Goal: Information Seeking & Learning: Learn about a topic

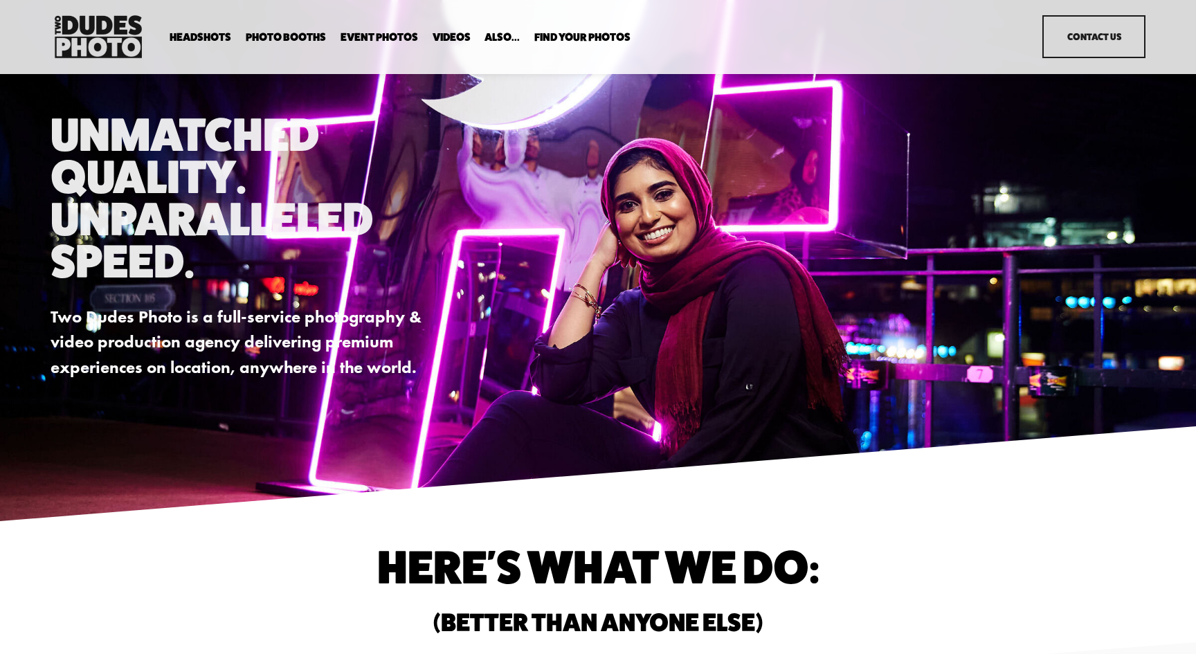
click at [0, 0] on span "Executive / VIP Portraits" at bounding box center [0, 0] width 0 height 0
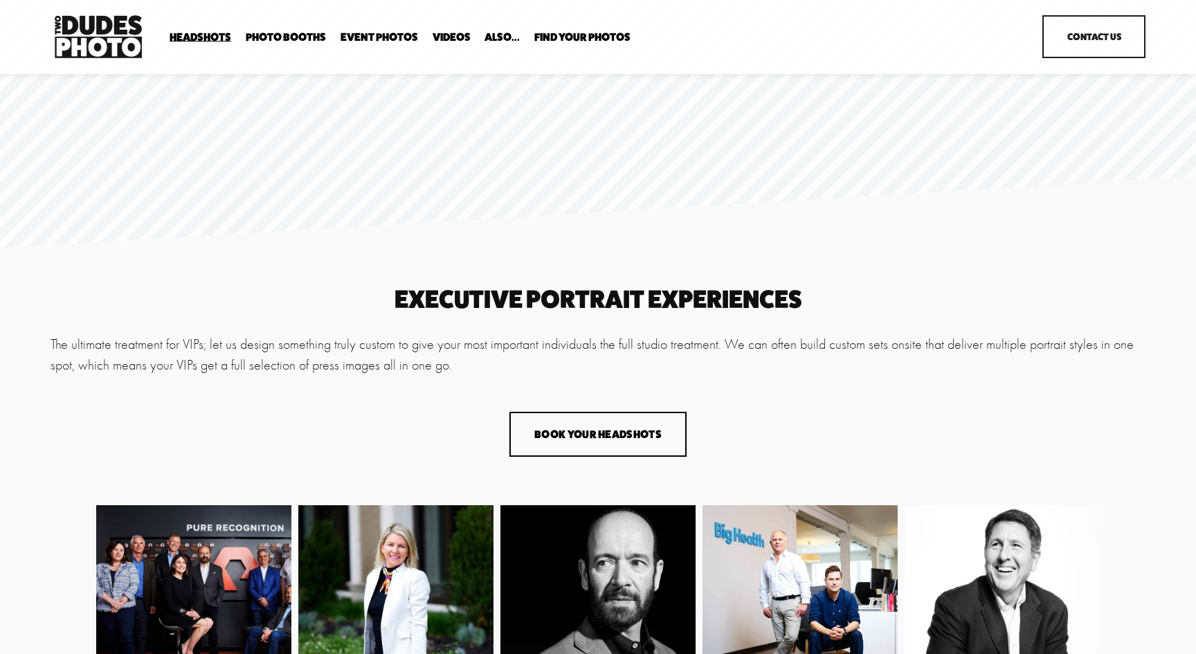
click at [0, 0] on span "In Your Office" at bounding box center [0, 0] width 0 height 0
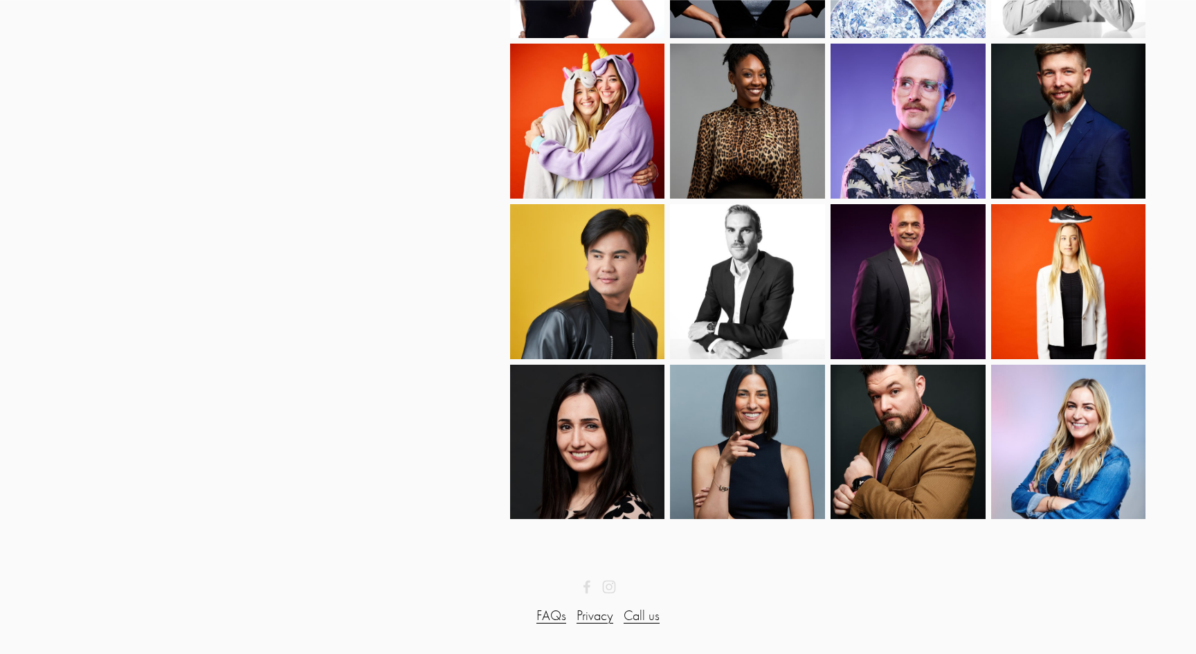
scroll to position [1268, 0]
click at [1070, 439] on img at bounding box center [1061, 442] width 170 height 155
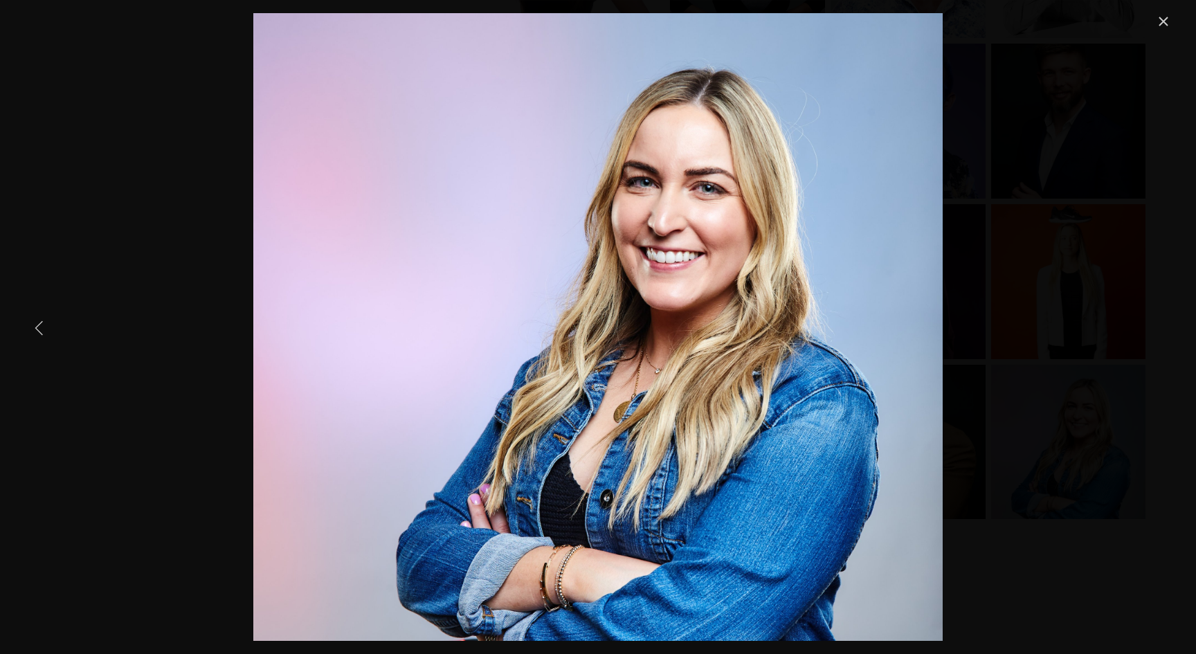
click at [36, 329] on link "Previous Item" at bounding box center [39, 327] width 30 height 30
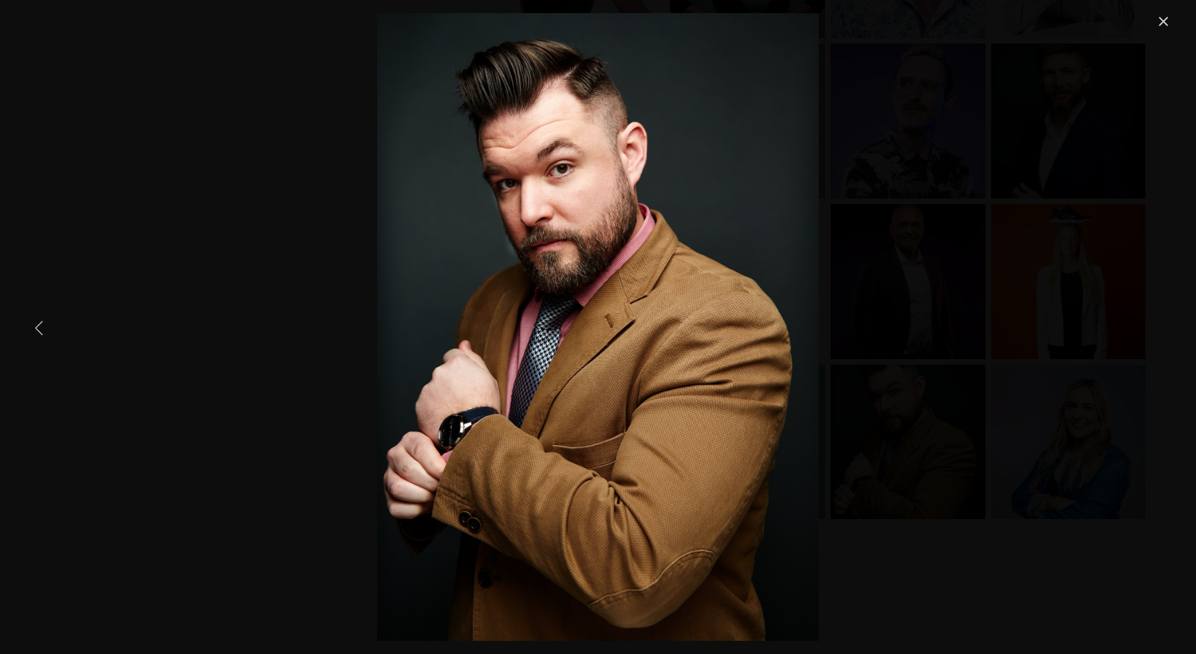
click at [36, 329] on link "Previous Item" at bounding box center [39, 327] width 30 height 30
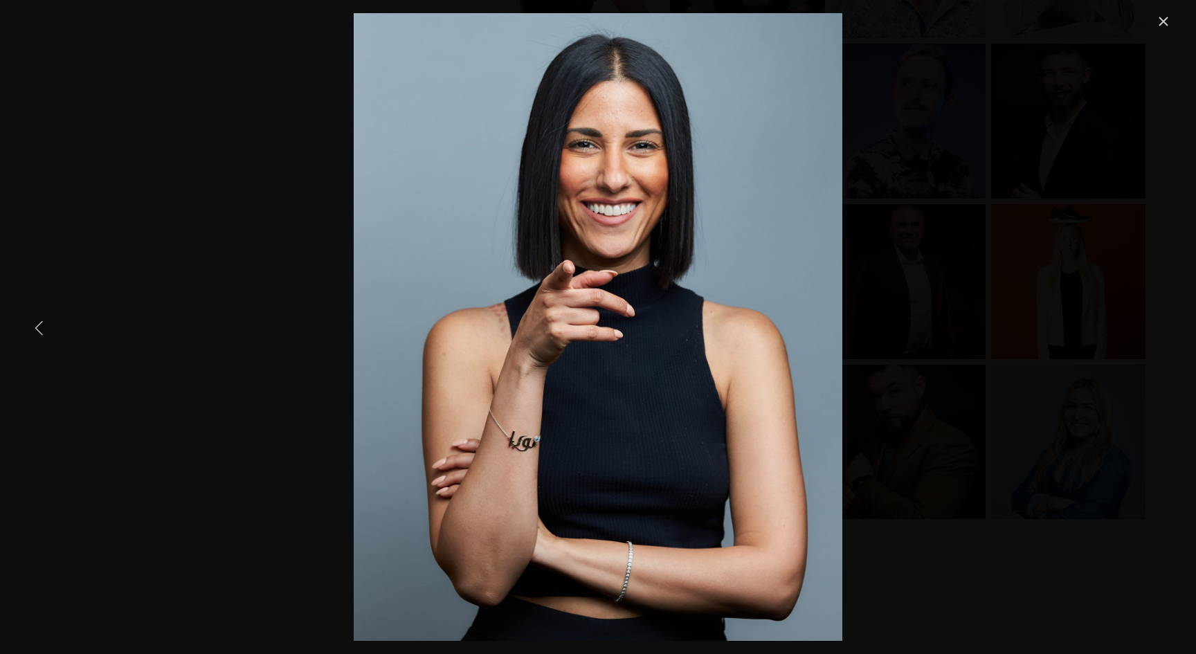
click at [36, 329] on link "Previous Item" at bounding box center [39, 327] width 30 height 30
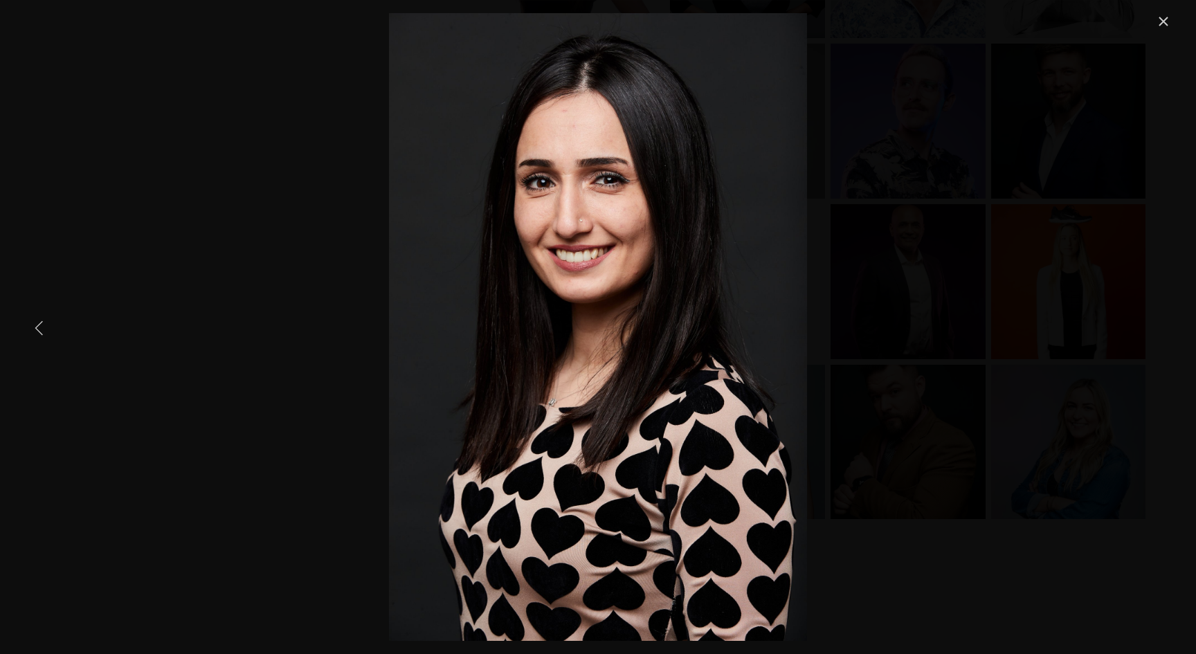
click at [36, 329] on link "Previous Item" at bounding box center [39, 327] width 30 height 30
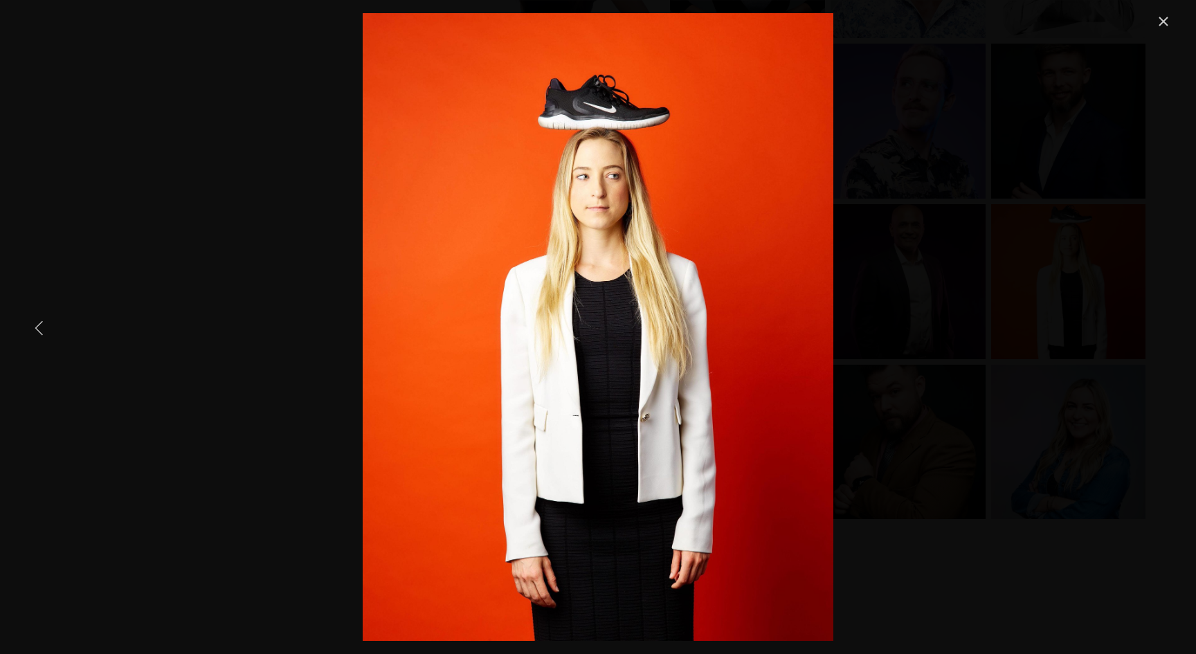
click at [36, 329] on link "Previous Item" at bounding box center [39, 327] width 30 height 30
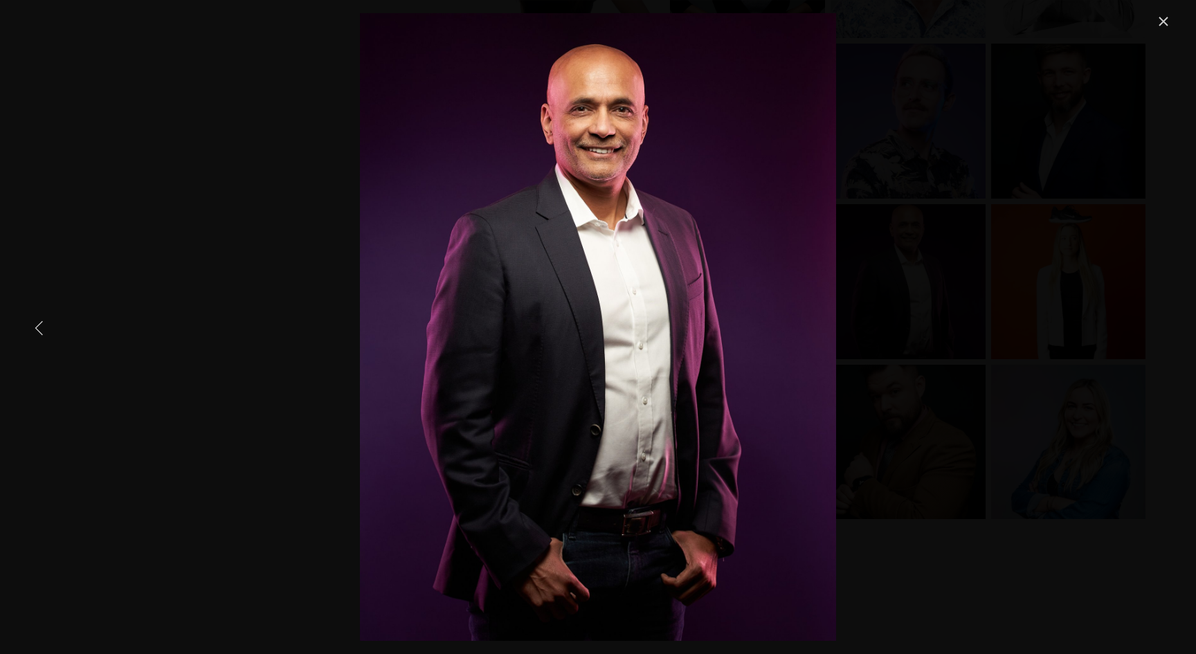
click at [36, 329] on link "Previous Item" at bounding box center [39, 327] width 30 height 30
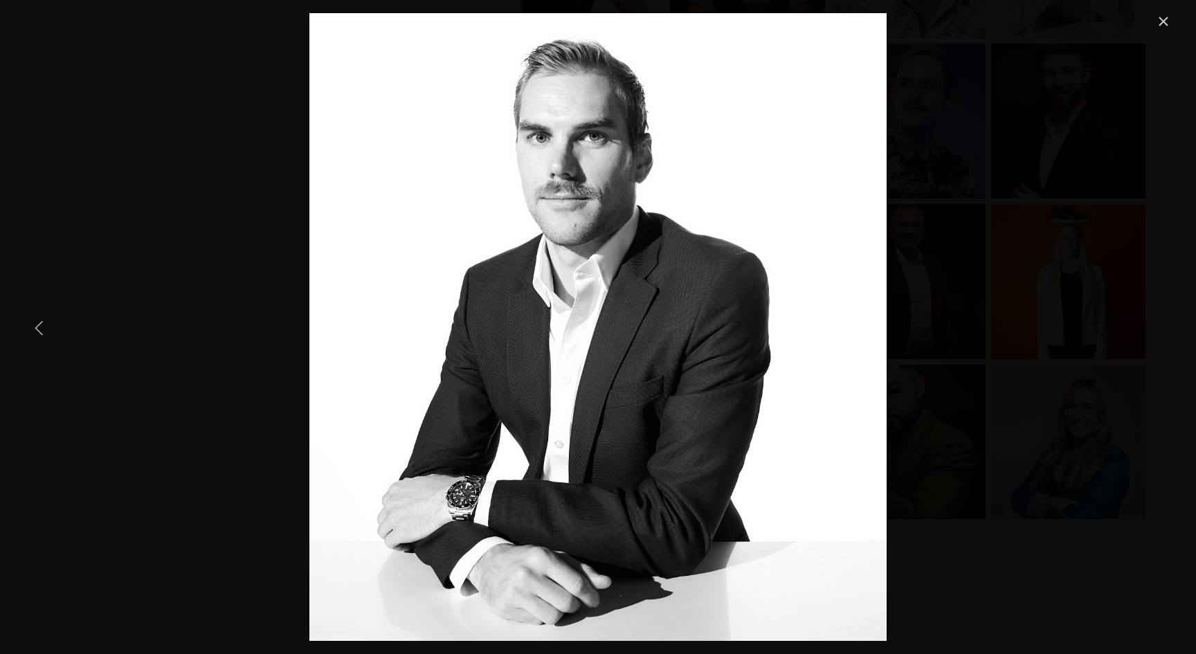
click at [36, 329] on link "Previous Item" at bounding box center [39, 327] width 30 height 30
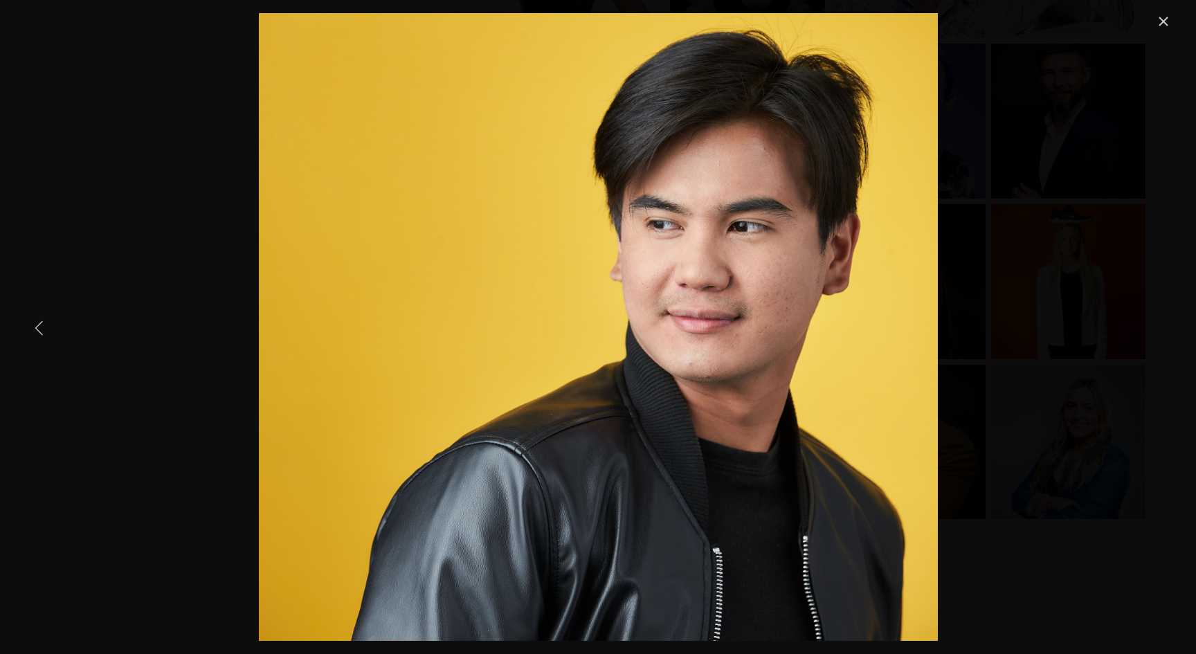
click at [36, 329] on link "Previous Item" at bounding box center [39, 327] width 30 height 30
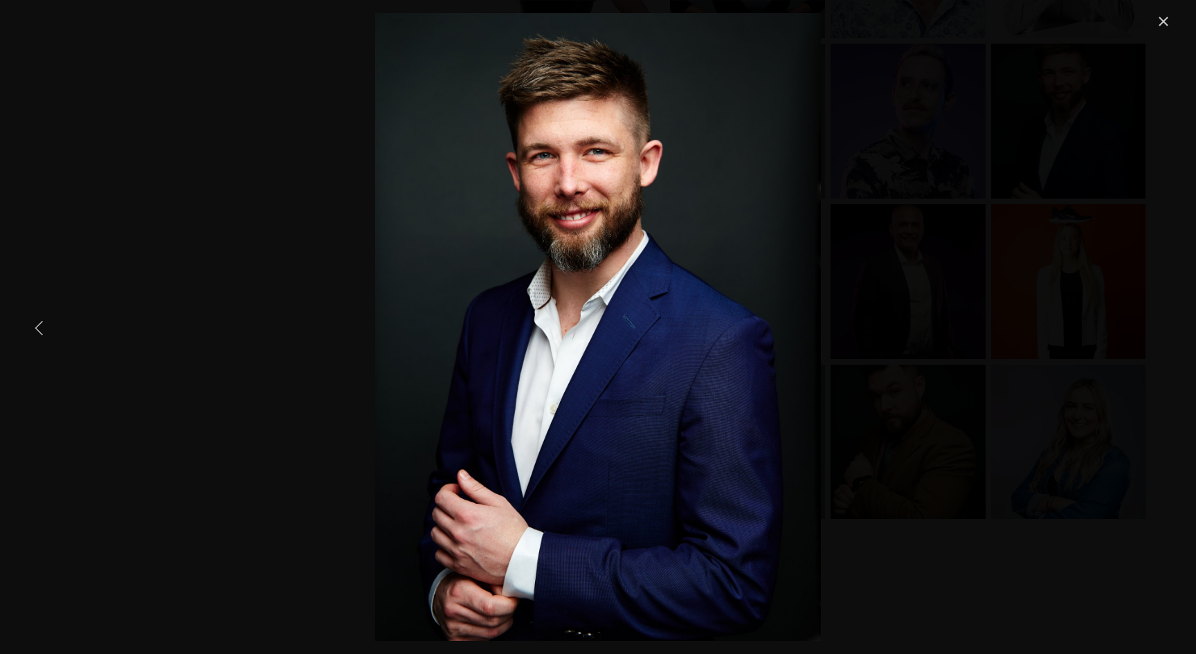
click at [36, 329] on link "Previous Item" at bounding box center [39, 327] width 30 height 30
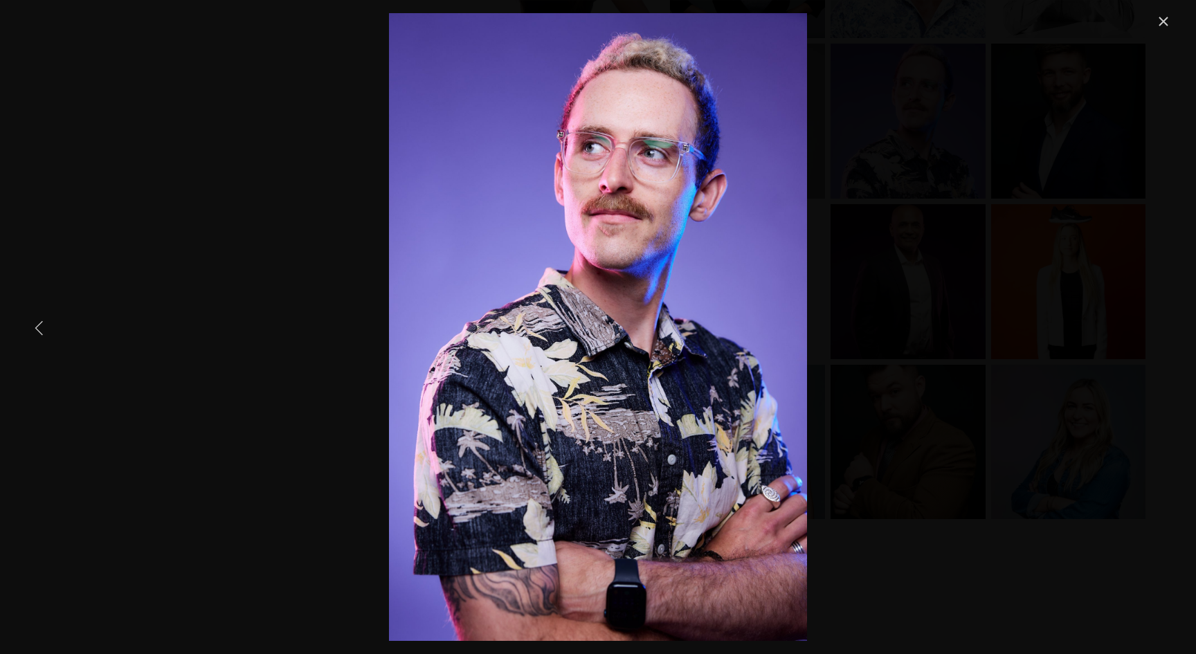
click at [36, 329] on link "Previous Item" at bounding box center [39, 327] width 30 height 30
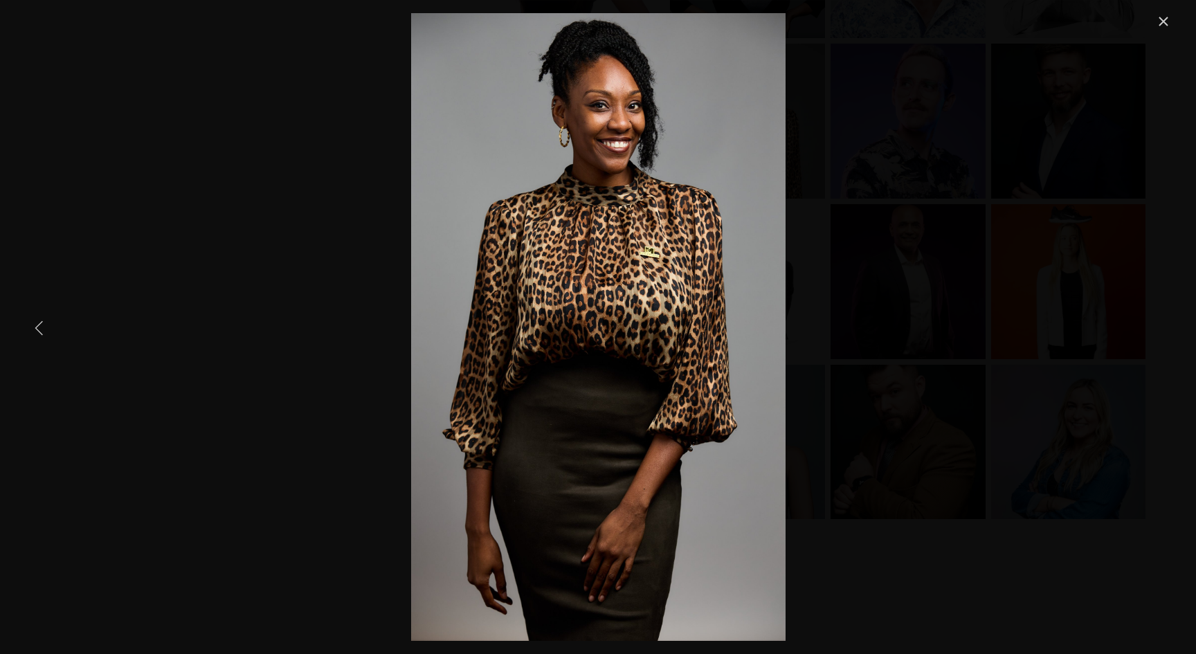
click at [36, 329] on link "Previous Item" at bounding box center [39, 327] width 30 height 30
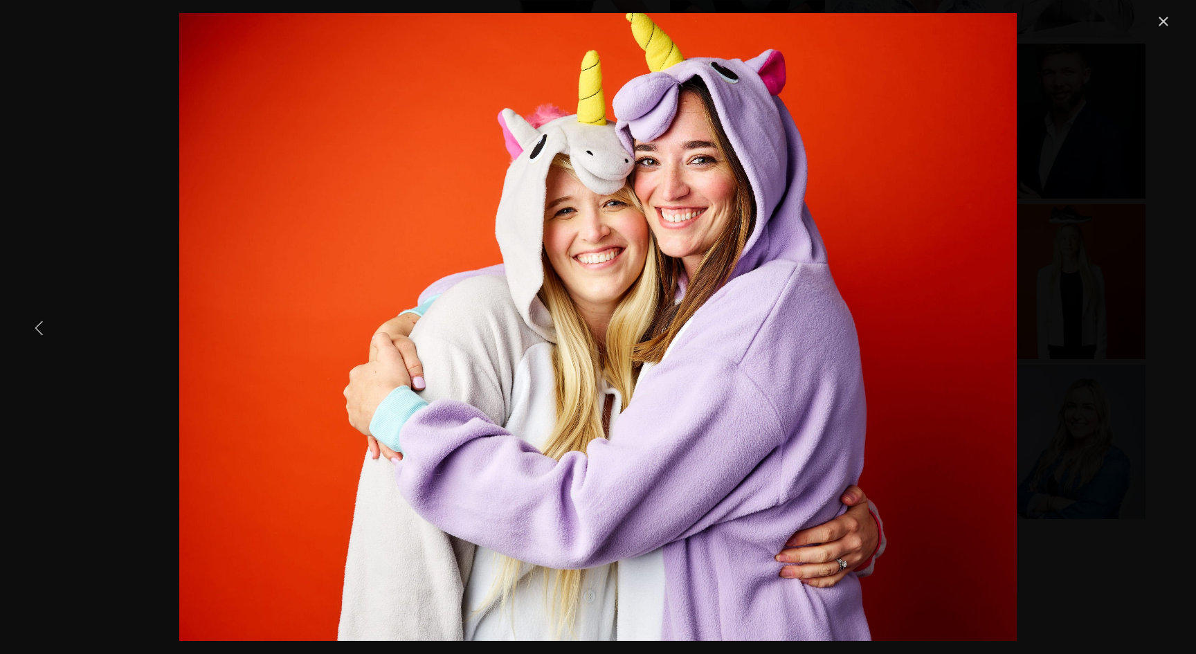
click at [36, 329] on link "Previous Item" at bounding box center [39, 327] width 30 height 30
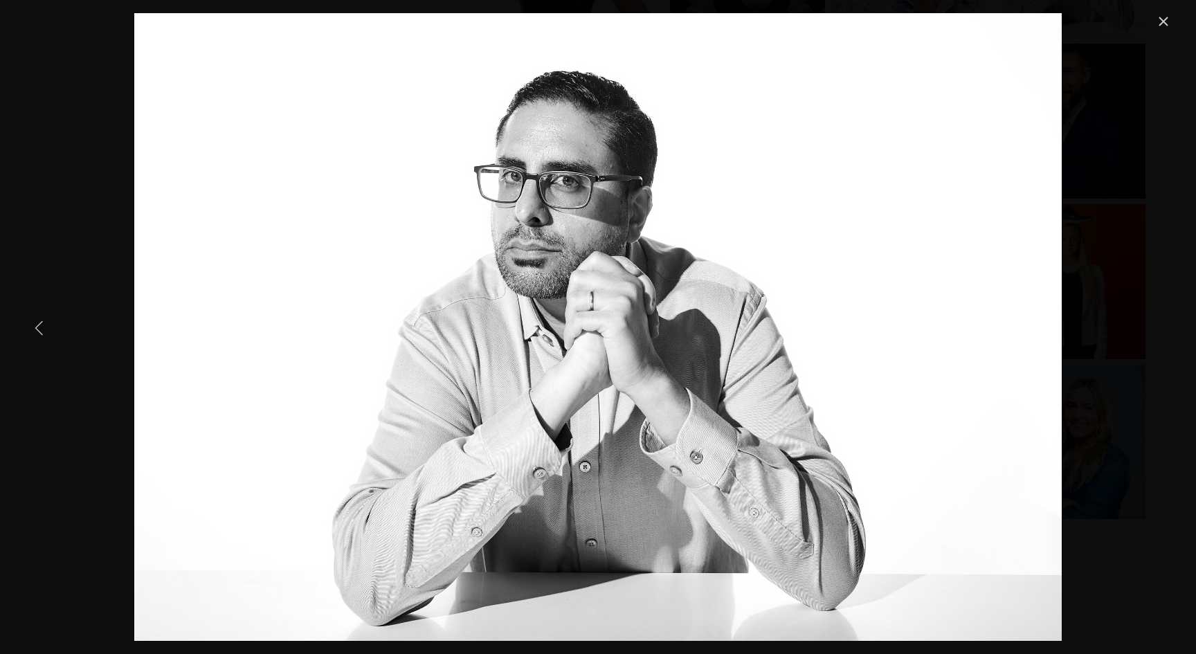
click at [36, 329] on link "Previous Item" at bounding box center [39, 327] width 30 height 30
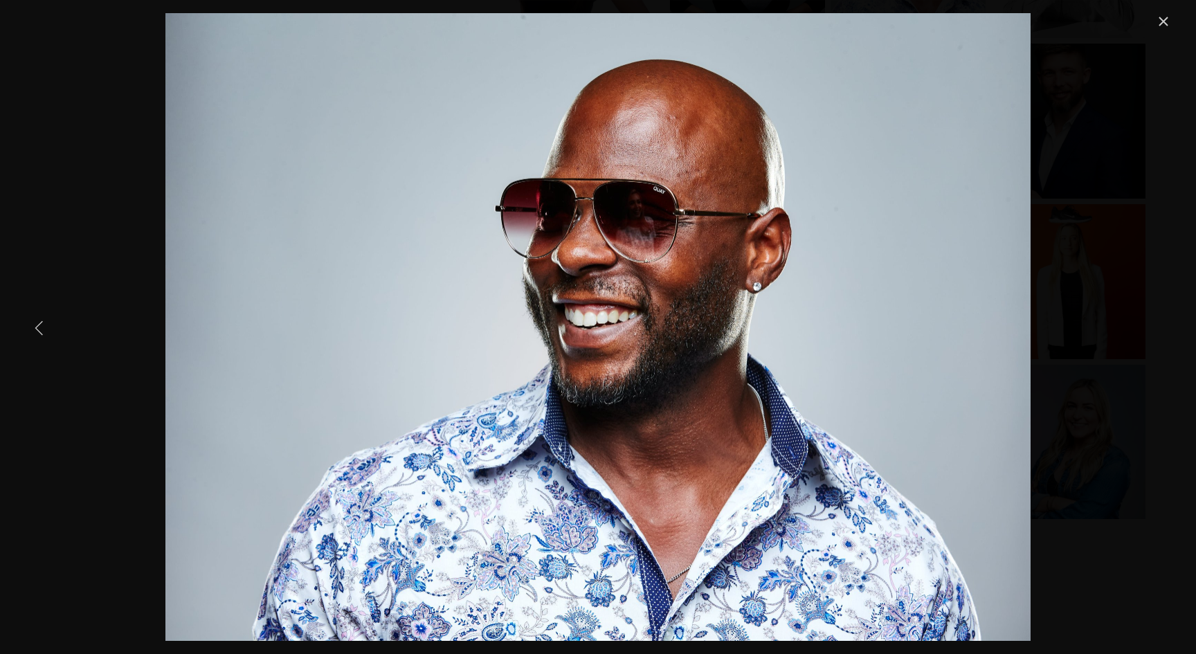
click at [63, 294] on div "Gallery" at bounding box center [598, 327] width 1148 height 628
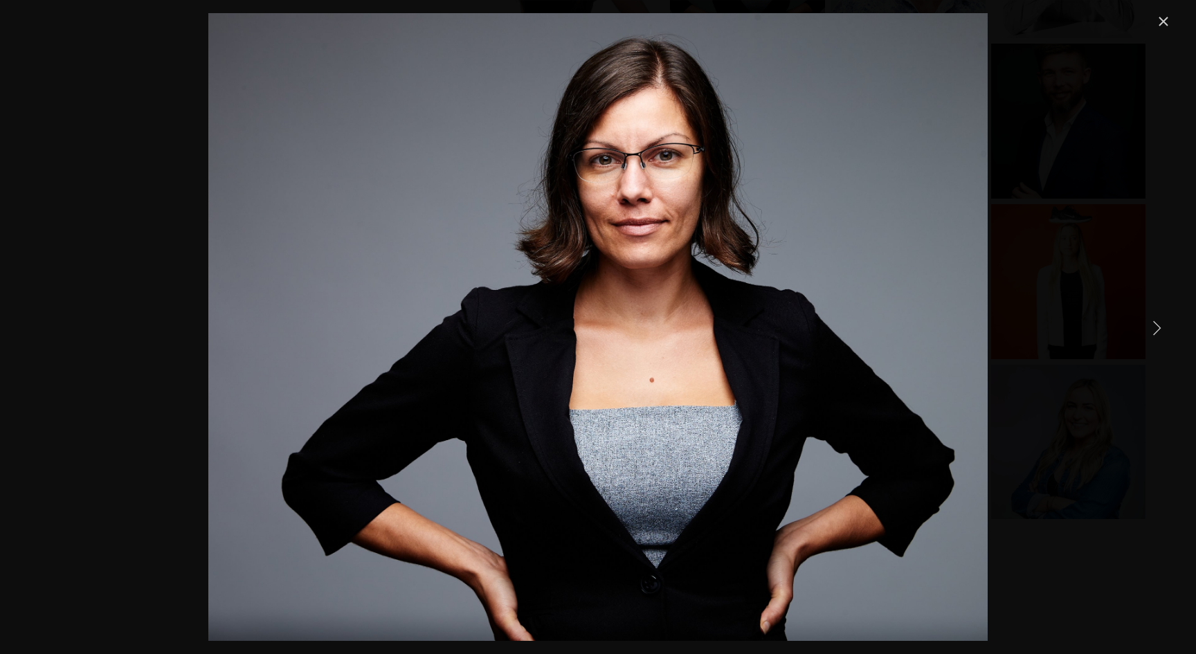
click at [1158, 26] on link "Close" at bounding box center [1163, 21] width 17 height 17
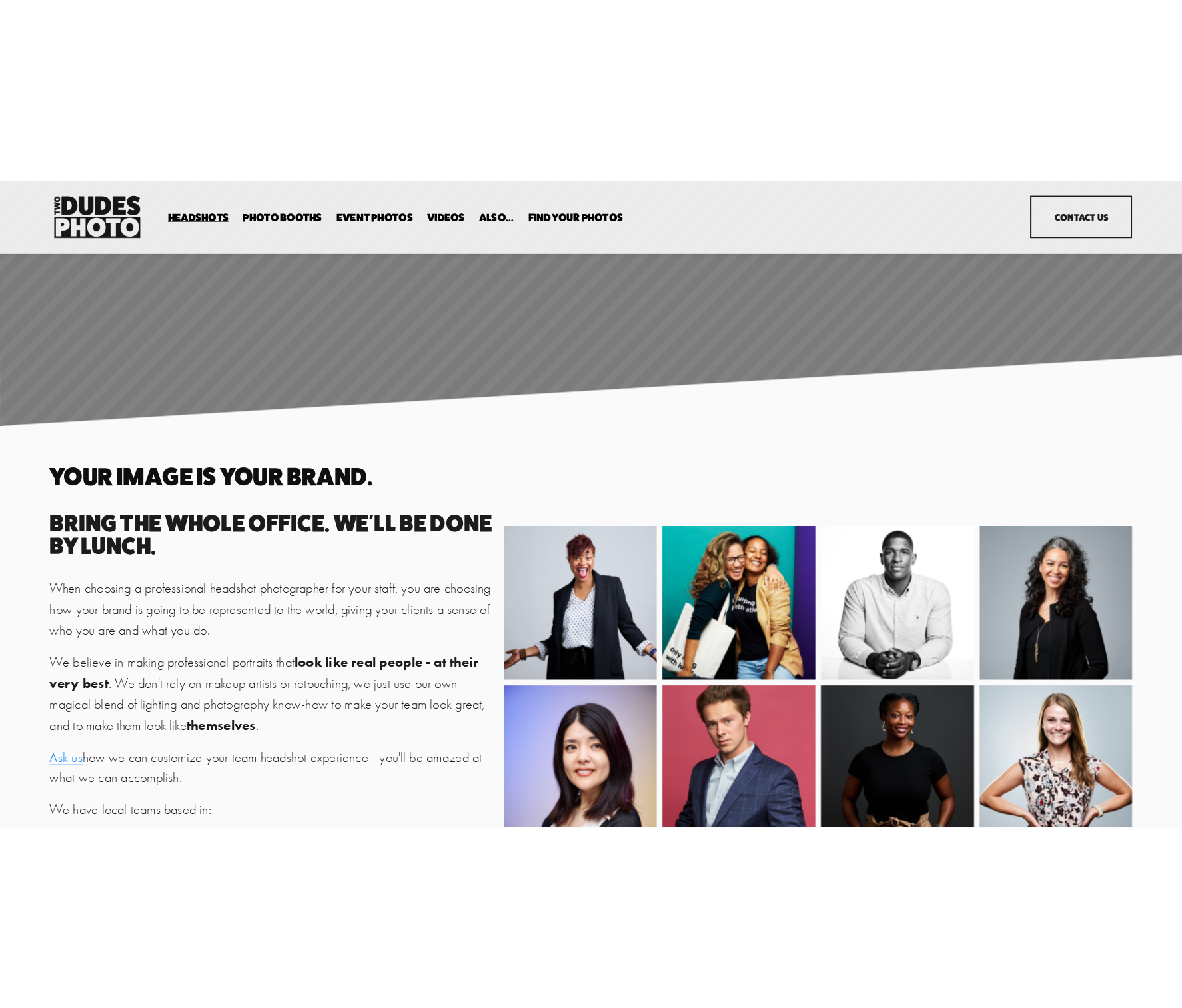
scroll to position [0, 0]
